Goal: Information Seeking & Learning: Learn about a topic

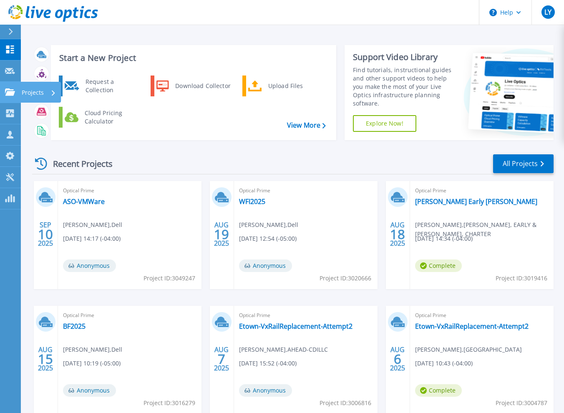
click at [0, 94] on link "Projects Projects" at bounding box center [10, 92] width 21 height 21
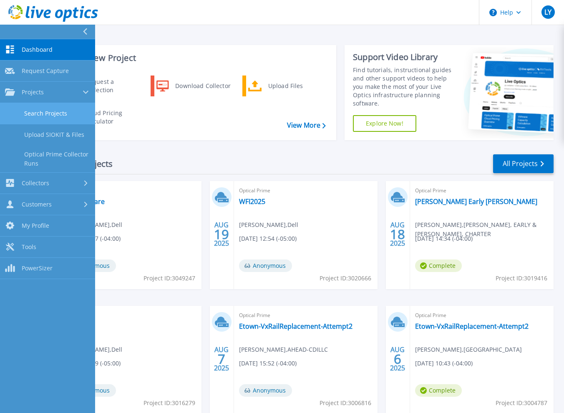
click at [52, 116] on link "Search Projects" at bounding box center [47, 113] width 95 height 21
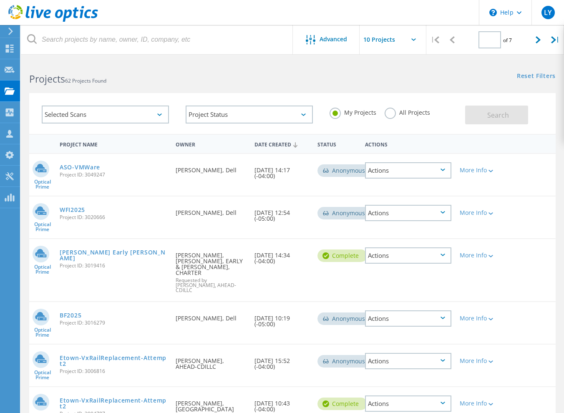
type input "1"
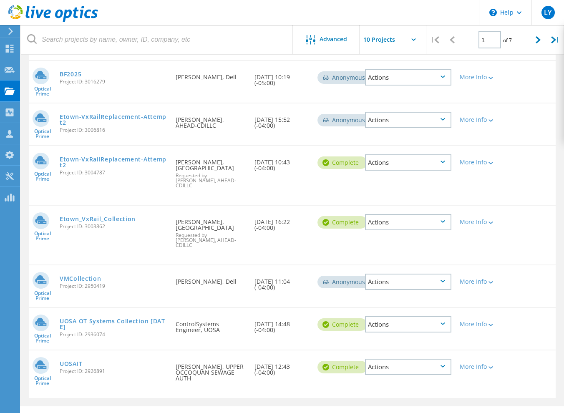
scroll to position [257, 0]
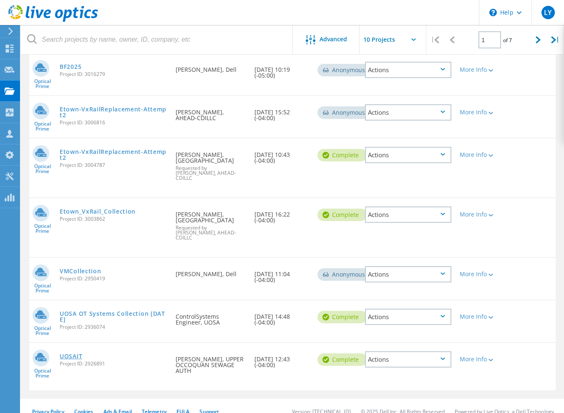
click at [67, 354] on link "UOSAIT" at bounding box center [71, 357] width 23 height 6
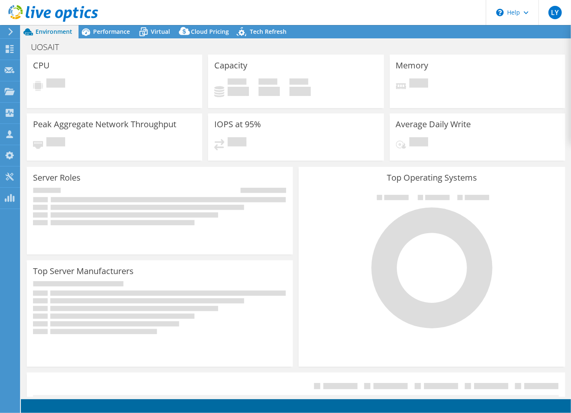
select select "USD"
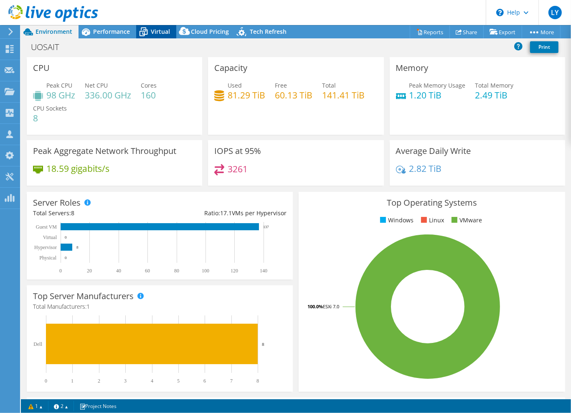
click at [153, 33] on span "Virtual" at bounding box center [160, 32] width 19 height 8
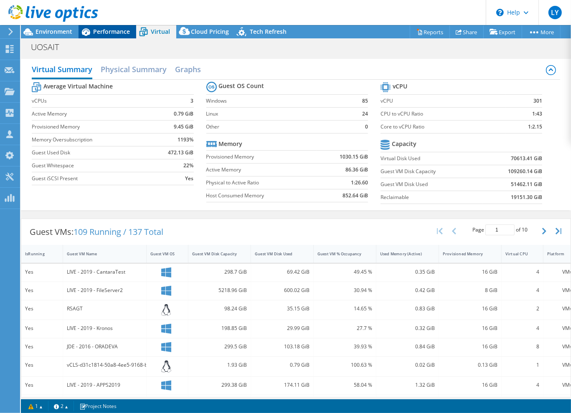
click at [98, 34] on span "Performance" at bounding box center [111, 32] width 37 height 8
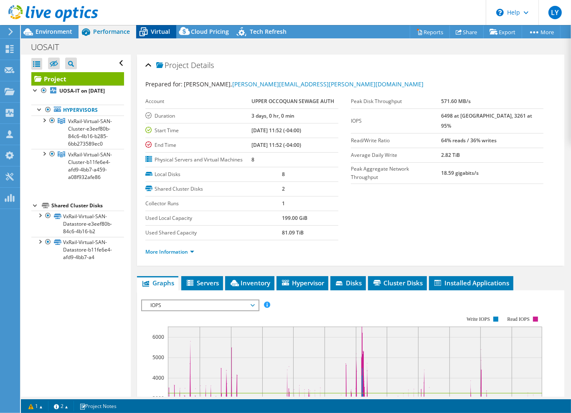
click at [162, 29] on span "Virtual" at bounding box center [160, 32] width 19 height 8
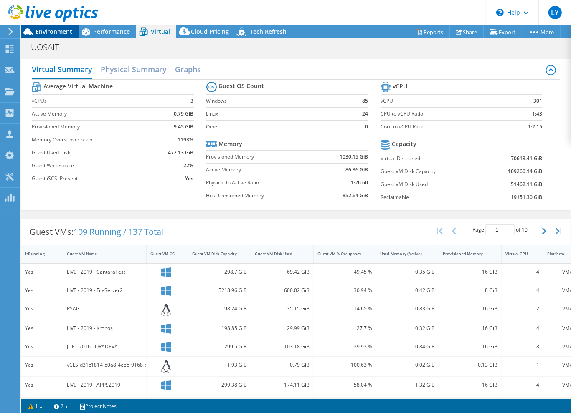
click at [55, 32] on span "Environment" at bounding box center [53, 32] width 37 height 8
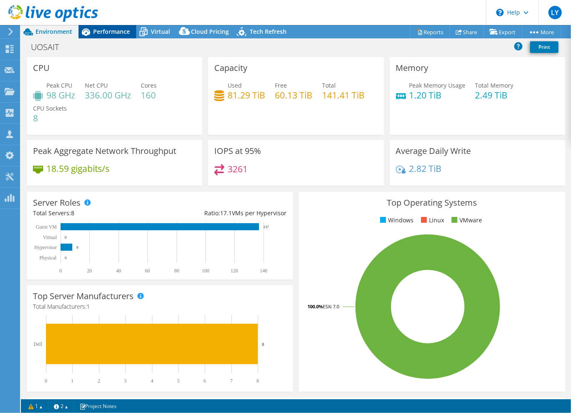
click at [105, 30] on span "Performance" at bounding box center [111, 32] width 37 height 8
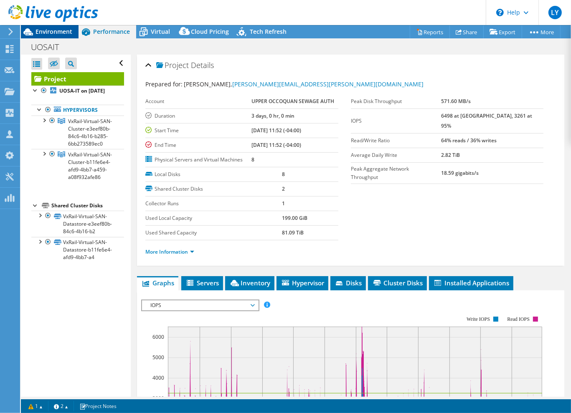
click at [64, 31] on span "Environment" at bounding box center [53, 32] width 37 height 8
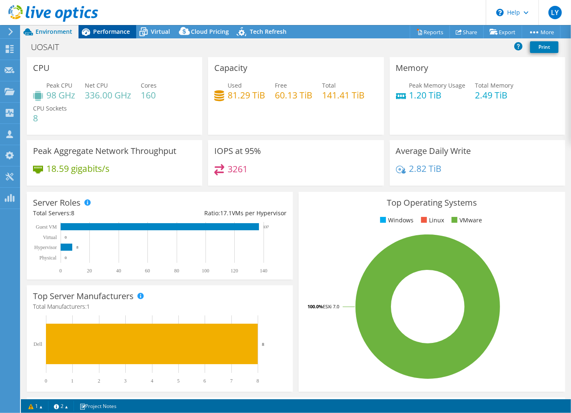
click at [111, 34] on span "Performance" at bounding box center [111, 32] width 37 height 8
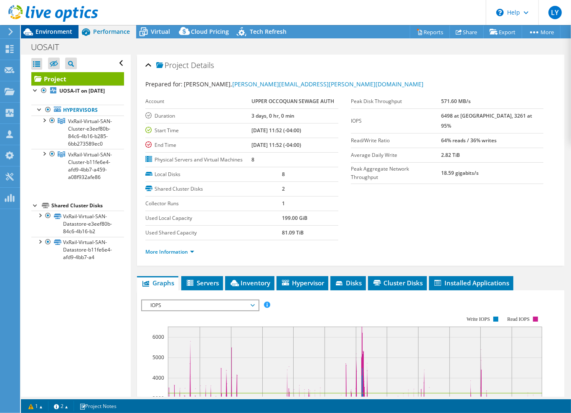
click at [57, 33] on span "Environment" at bounding box center [53, 32] width 37 height 8
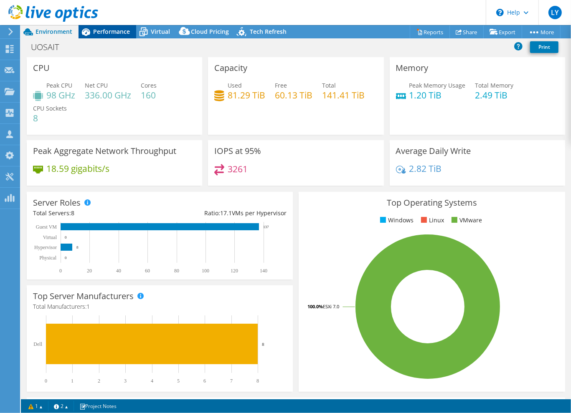
click at [107, 30] on span "Performance" at bounding box center [111, 32] width 37 height 8
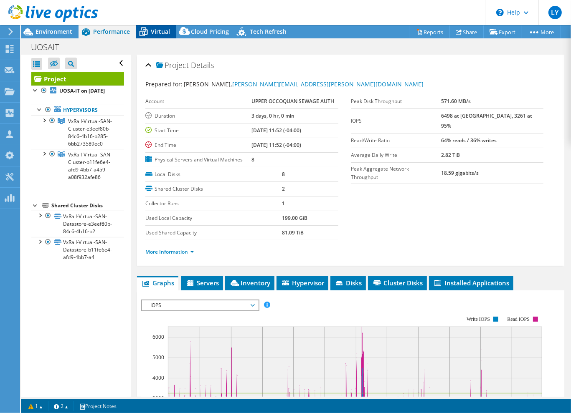
click at [152, 33] on span "Virtual" at bounding box center [160, 32] width 19 height 8
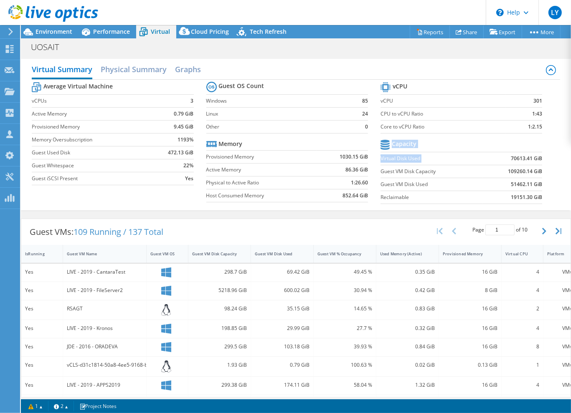
drag, startPoint x: 501, startPoint y: 158, endPoint x: 550, endPoint y: 157, distance: 48.8
click at [550, 157] on div "Average Virtual Machine vCPUs 3 Active Memory 0.79 GiB Provisioned Memory 9.45 …" at bounding box center [296, 144] width 528 height 129
drag, startPoint x: 550, startPoint y: 157, endPoint x: 495, endPoint y: 139, distance: 57.4
click at [495, 139] on td at bounding box center [511, 145] width 59 height 15
click at [54, 31] on span "Environment" at bounding box center [53, 32] width 37 height 8
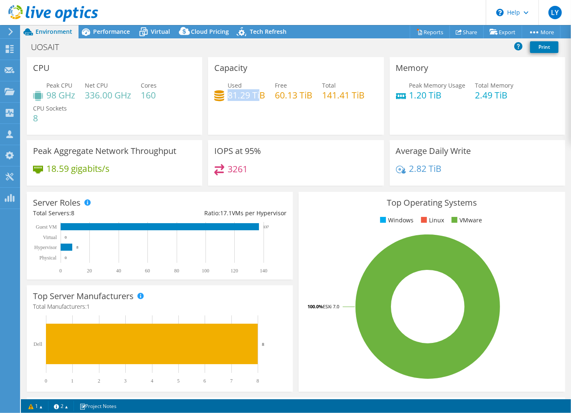
drag, startPoint x: 227, startPoint y: 95, endPoint x: 258, endPoint y: 94, distance: 30.5
click at [258, 94] on h4 "81.29 TiB" at bounding box center [246, 95] width 38 height 9
drag, startPoint x: 258, startPoint y: 94, endPoint x: 266, endPoint y: 128, distance: 35.3
click at [266, 128] on div "Capacity Used 81.29 TiB Free 60.13 TiB Total 141.41 TiB" at bounding box center [295, 96] width 175 height 78
click at [150, 30] on icon at bounding box center [143, 32] width 15 height 15
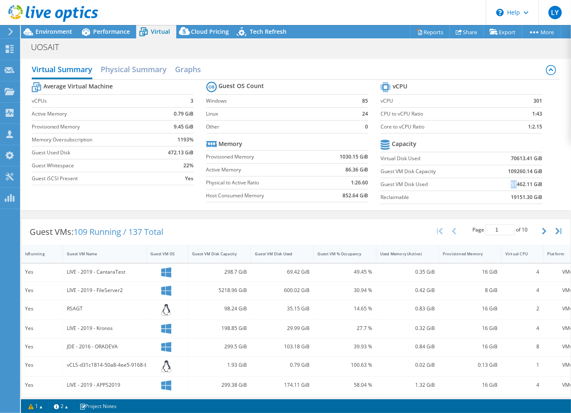
drag, startPoint x: 500, startPoint y: 184, endPoint x: 511, endPoint y: 184, distance: 10.9
click at [511, 184] on td "51462.11 GiB" at bounding box center [511, 184] width 59 height 13
drag, startPoint x: 511, startPoint y: 184, endPoint x: 503, endPoint y: 154, distance: 31.2
click at [503, 154] on td "70613.41 GiB" at bounding box center [511, 158] width 59 height 13
drag, startPoint x: 501, startPoint y: 159, endPoint x: 524, endPoint y: 161, distance: 23.5
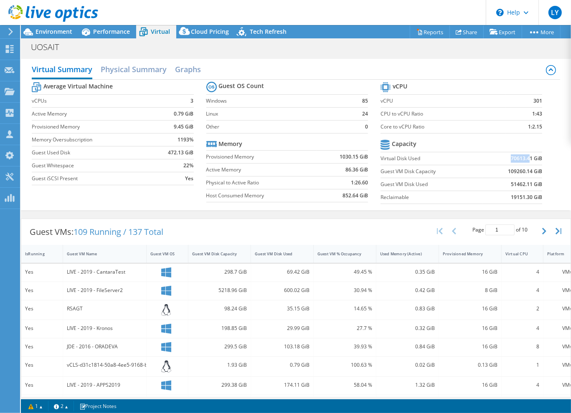
click at [524, 161] on td "70613.41 GiB" at bounding box center [511, 158] width 59 height 13
drag, startPoint x: 524, startPoint y: 161, endPoint x: 494, endPoint y: 146, distance: 33.6
click at [494, 146] on td at bounding box center [511, 145] width 59 height 15
click at [63, 34] on span "Environment" at bounding box center [53, 32] width 37 height 8
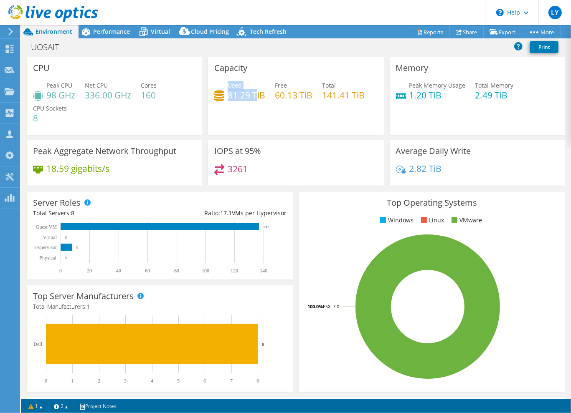
drag, startPoint x: 225, startPoint y: 96, endPoint x: 253, endPoint y: 97, distance: 27.6
click at [253, 97] on div "Used 81.29 TiB" at bounding box center [239, 90] width 51 height 19
drag, startPoint x: 253, startPoint y: 97, endPoint x: 249, endPoint y: 112, distance: 15.1
click at [251, 114] on div "Capacity Used 81.29 TiB Free 60.13 TiB Total 141.41 TiB" at bounding box center [295, 96] width 175 height 78
drag, startPoint x: 223, startPoint y: 96, endPoint x: 251, endPoint y: 97, distance: 28.0
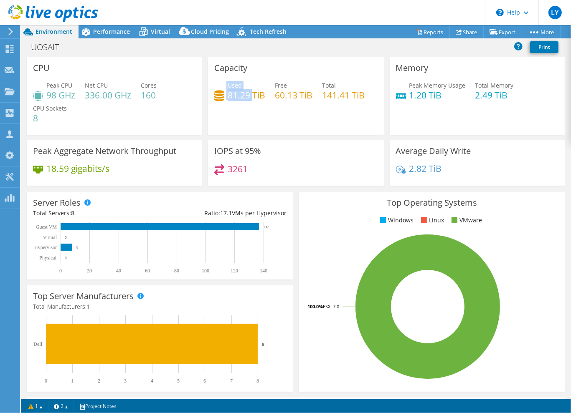
click at [251, 97] on div "Used 81.29 TiB" at bounding box center [239, 90] width 51 height 19
drag, startPoint x: 251, startPoint y: 97, endPoint x: 252, endPoint y: 106, distance: 8.9
click at [255, 111] on div "Capacity Used 81.29 TiB Free 60.13 TiB Total 141.41 TiB" at bounding box center [295, 96] width 175 height 78
drag, startPoint x: 225, startPoint y: 91, endPoint x: 250, endPoint y: 93, distance: 25.9
click at [250, 93] on div "Used 81.29 TiB" at bounding box center [239, 90] width 51 height 19
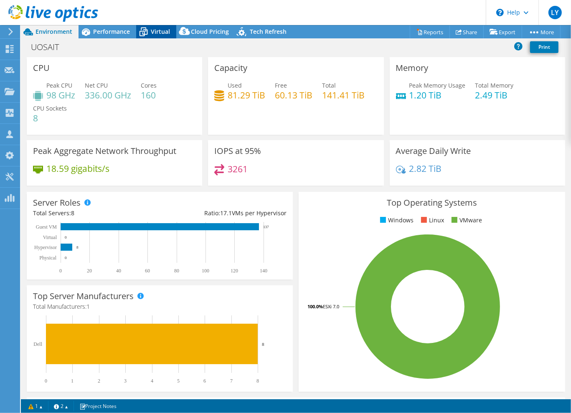
click at [144, 32] on icon at bounding box center [143, 32] width 15 height 15
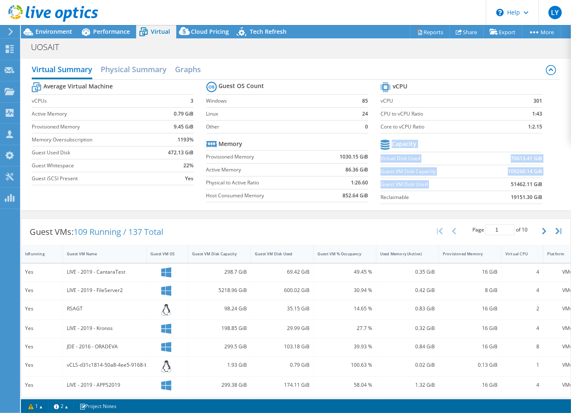
drag, startPoint x: 505, startPoint y: 184, endPoint x: 562, endPoint y: 187, distance: 57.3
click at [562, 187] on div "Virtual Summary Physical Summary Graphs Average Virtual Machine vCPUs 3 Active …" at bounding box center [296, 135] width 550 height 152
drag, startPoint x: 562, startPoint y: 187, endPoint x: 511, endPoint y: 180, distance: 51.8
click at [511, 180] on b "51462.11 GiB" at bounding box center [525, 184] width 31 height 8
click at [503, 183] on td "51462.11 GiB" at bounding box center [511, 184] width 59 height 13
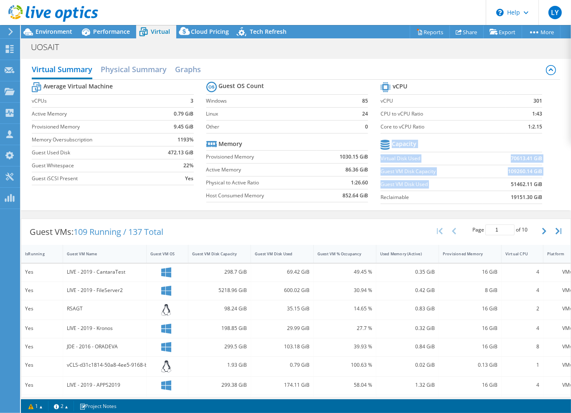
drag, startPoint x: 502, startPoint y: 183, endPoint x: 537, endPoint y: 184, distance: 34.7
click at [537, 184] on section "vCPU vCPU 301 CPU to vCPU Ratio 1:43 Core to vCPU Ratio 1:2.15 Capacity Virtual…" at bounding box center [467, 144] width 174 height 128
drag, startPoint x: 537, startPoint y: 184, endPoint x: 520, endPoint y: 189, distance: 17.0
click at [520, 189] on td "51462.11 GiB" at bounding box center [511, 184] width 59 height 13
drag, startPoint x: 505, startPoint y: 197, endPoint x: 535, endPoint y: 194, distance: 30.6
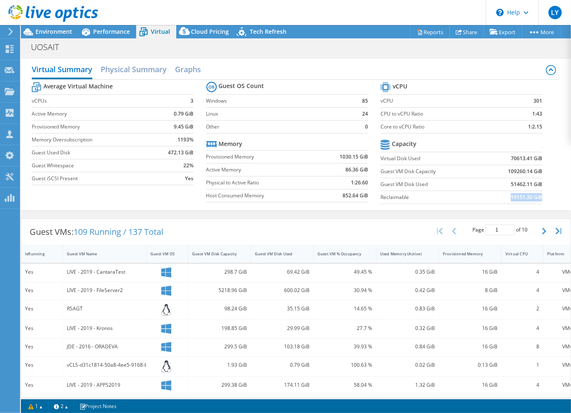
click at [535, 194] on b "19151.30 GiB" at bounding box center [525, 197] width 31 height 8
drag, startPoint x: 535, startPoint y: 194, endPoint x: 516, endPoint y: 183, distance: 22.2
click at [516, 183] on b "51462.11 GiB" at bounding box center [525, 184] width 31 height 8
drag, startPoint x: 504, startPoint y: 182, endPoint x: 534, endPoint y: 184, distance: 30.1
click at [534, 184] on td "51462.11 GiB" at bounding box center [511, 184] width 59 height 13
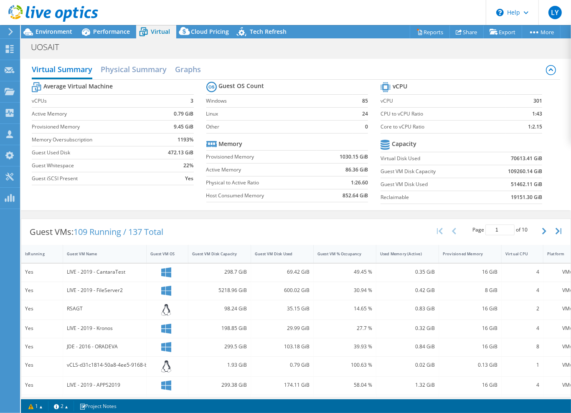
drag, startPoint x: 534, startPoint y: 184, endPoint x: 505, endPoint y: 167, distance: 33.8
click at [508, 167] on b "109260.14 GiB" at bounding box center [525, 171] width 34 height 8
click at [98, 34] on span "Performance" at bounding box center [111, 32] width 37 height 8
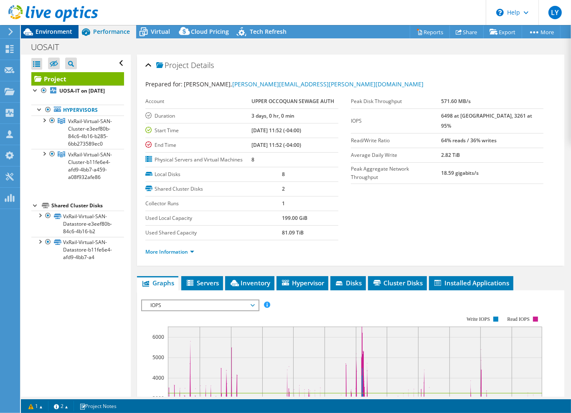
click at [57, 30] on span "Environment" at bounding box center [53, 32] width 37 height 8
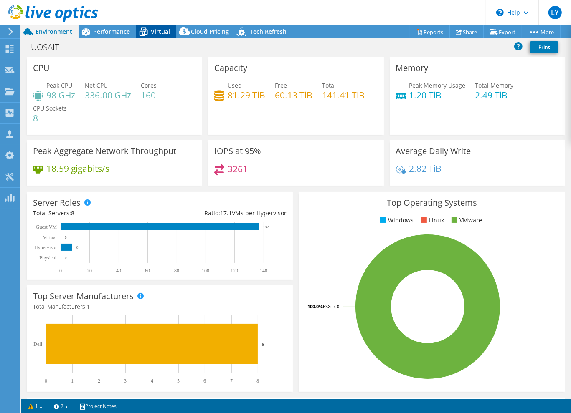
click at [152, 34] on span "Virtual" at bounding box center [160, 32] width 19 height 8
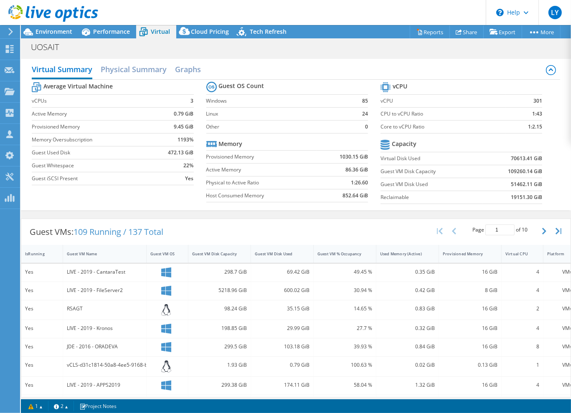
scroll to position [157, 0]
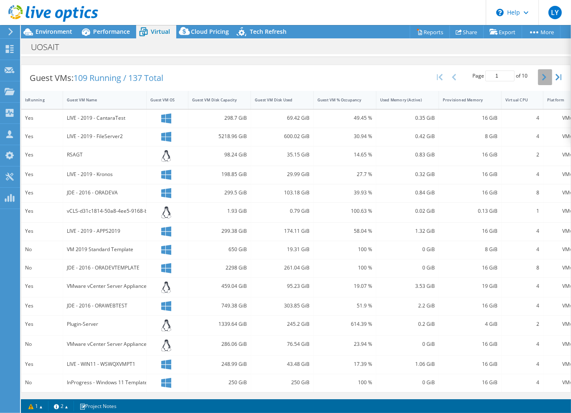
click at [538, 76] on button "button" at bounding box center [545, 77] width 14 height 16
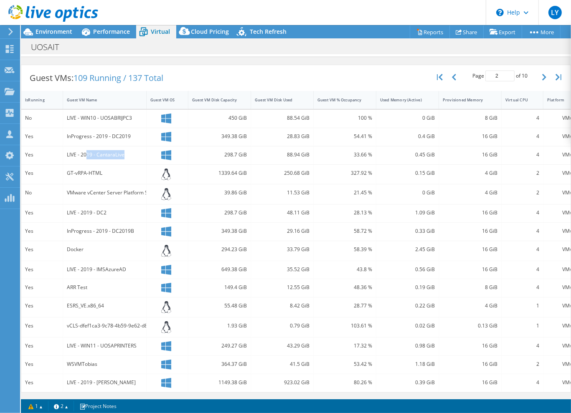
drag, startPoint x: 86, startPoint y: 148, endPoint x: 136, endPoint y: 145, distance: 51.0
click at [136, 150] on div "LIVE - 2019 - CantaraLive" at bounding box center [105, 154] width 76 height 9
drag, startPoint x: 93, startPoint y: 264, endPoint x: 117, endPoint y: 264, distance: 23.4
click at [117, 265] on div "LIVE - 2019 - IMSAzureAD" at bounding box center [105, 269] width 76 height 9
drag, startPoint x: 89, startPoint y: 337, endPoint x: 112, endPoint y: 341, distance: 23.2
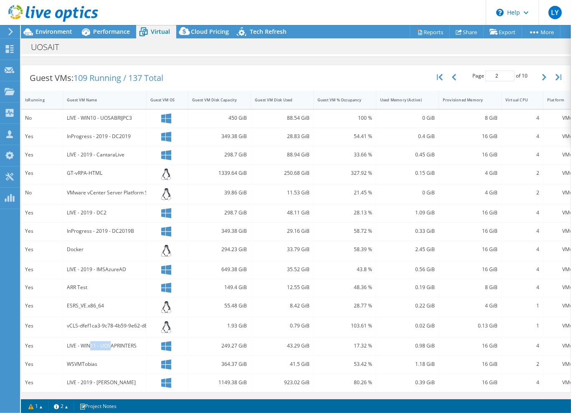
click at [112, 341] on div "LIVE - WIN11 - UOSAPRINTERS" at bounding box center [105, 345] width 76 height 9
click at [124, 378] on div "LIVE - 2019 - [PERSON_NAME]" at bounding box center [105, 382] width 76 height 9
click at [542, 74] on icon "button" at bounding box center [544, 77] width 4 height 7
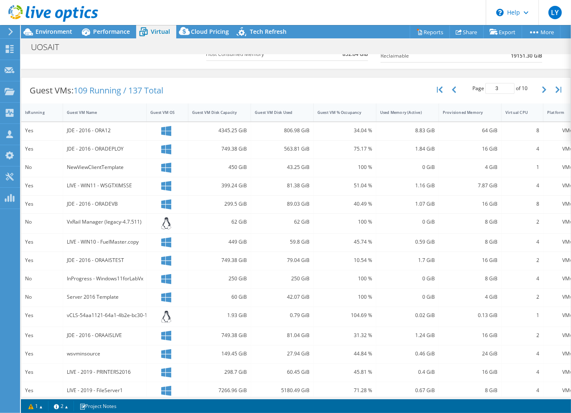
scroll to position [153, 0]
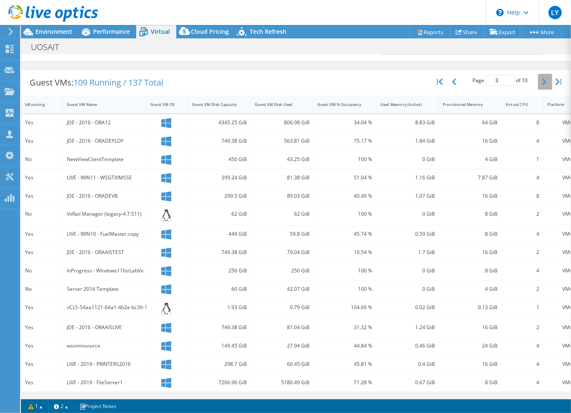
click at [538, 81] on button "button" at bounding box center [545, 82] width 14 height 16
type input "4"
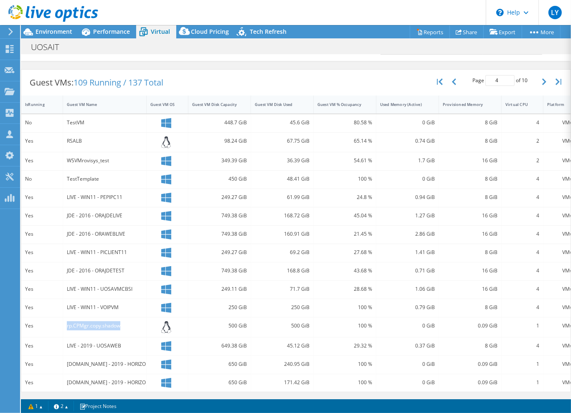
drag, startPoint x: 66, startPoint y: 321, endPoint x: 126, endPoint y: 317, distance: 60.6
click at [126, 318] on div "rp.CPMgr.copy.shadow" at bounding box center [104, 328] width 83 height 20
drag, startPoint x: 67, startPoint y: 357, endPoint x: 124, endPoint y: 355, distance: 56.4
click at [124, 360] on div "[DOMAIN_NAME] - 2019 - HORIZON13F.shadow" at bounding box center [105, 364] width 76 height 9
drag, startPoint x: 124, startPoint y: 355, endPoint x: 116, endPoint y: 375, distance: 21.2
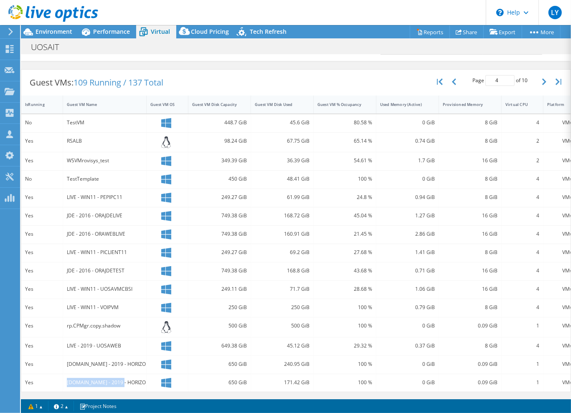
click at [116, 375] on div "Yes [DOMAIN_NAME] - 2019 - HORIZON13FT.shadow 650 GiB 171.42 GiB 100 % 0 GiB 0.…" at bounding box center [302, 383] width 563 height 18
click at [116, 378] on div "[DOMAIN_NAME] - 2019 - HORIZON13FT.shadow" at bounding box center [105, 382] width 76 height 9
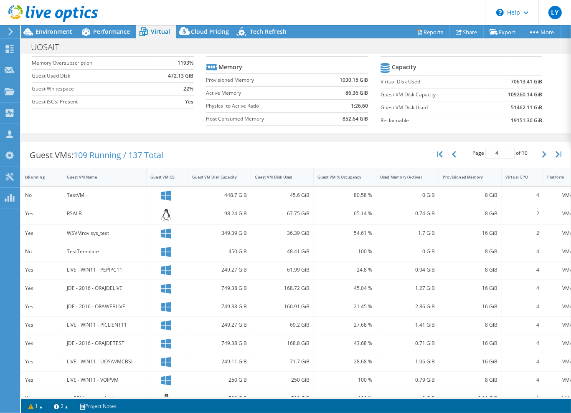
scroll to position [0, 0]
